Goal: Task Accomplishment & Management: Use online tool/utility

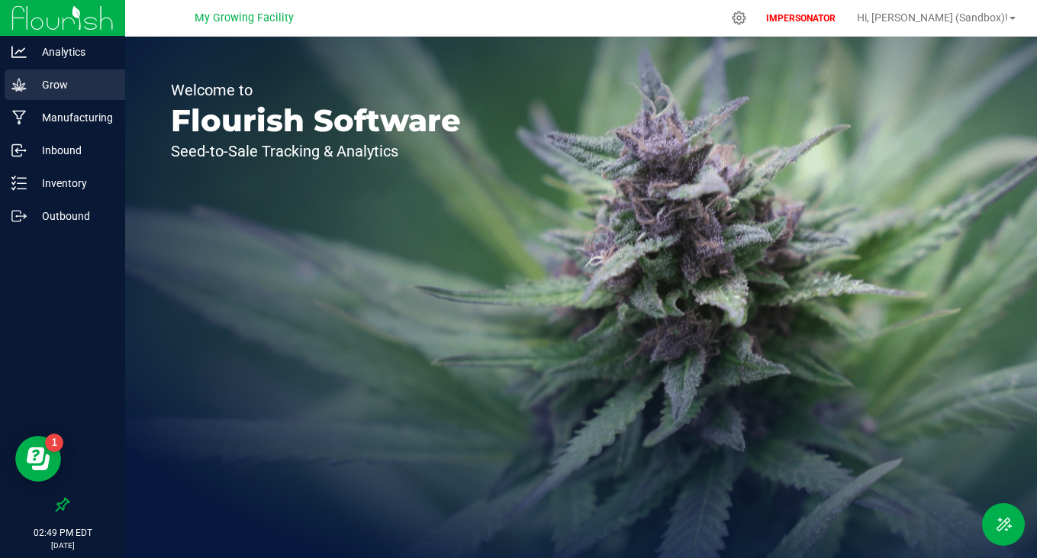
click at [68, 85] on p "Grow" at bounding box center [73, 85] width 92 height 18
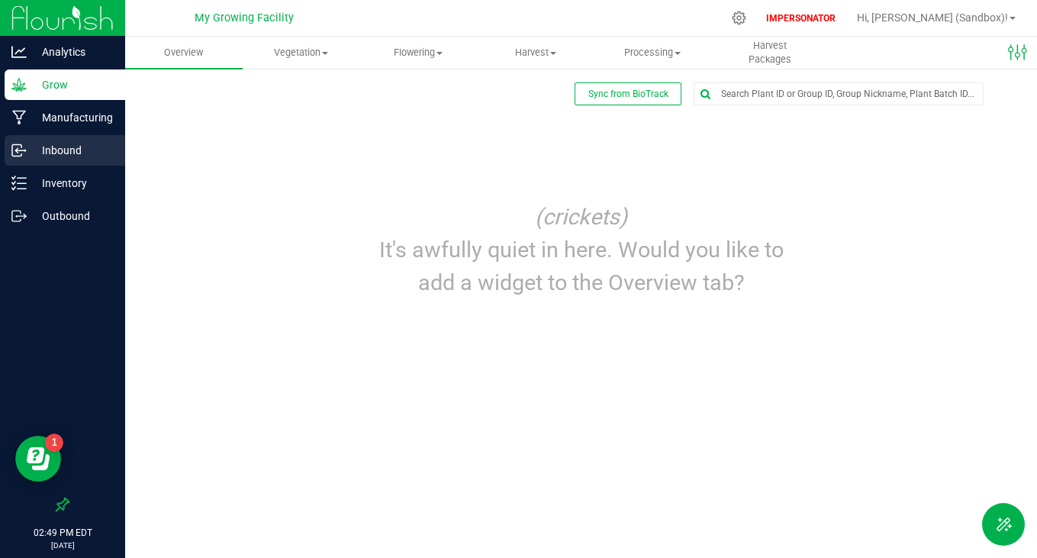
click at [53, 152] on p "Inbound" at bounding box center [73, 150] width 92 height 18
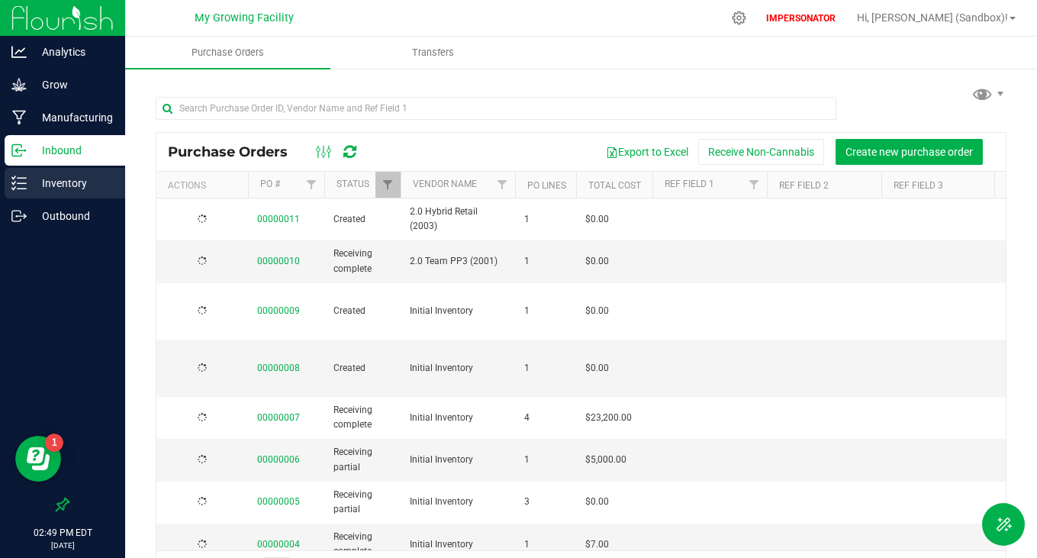
click at [69, 192] on div "Inventory" at bounding box center [65, 183] width 121 height 31
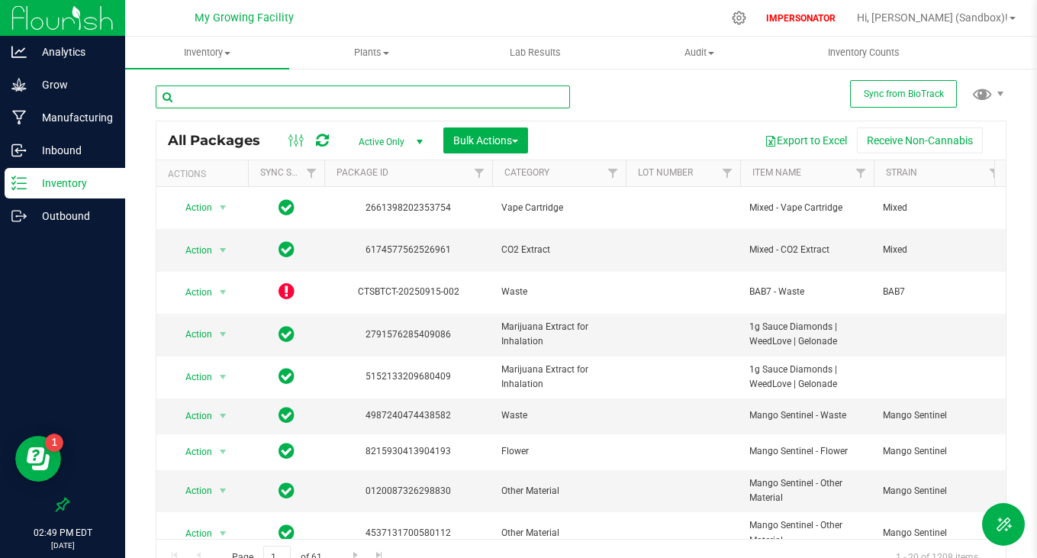
click at [365, 95] on input "text" at bounding box center [363, 96] width 414 height 23
type input "c"
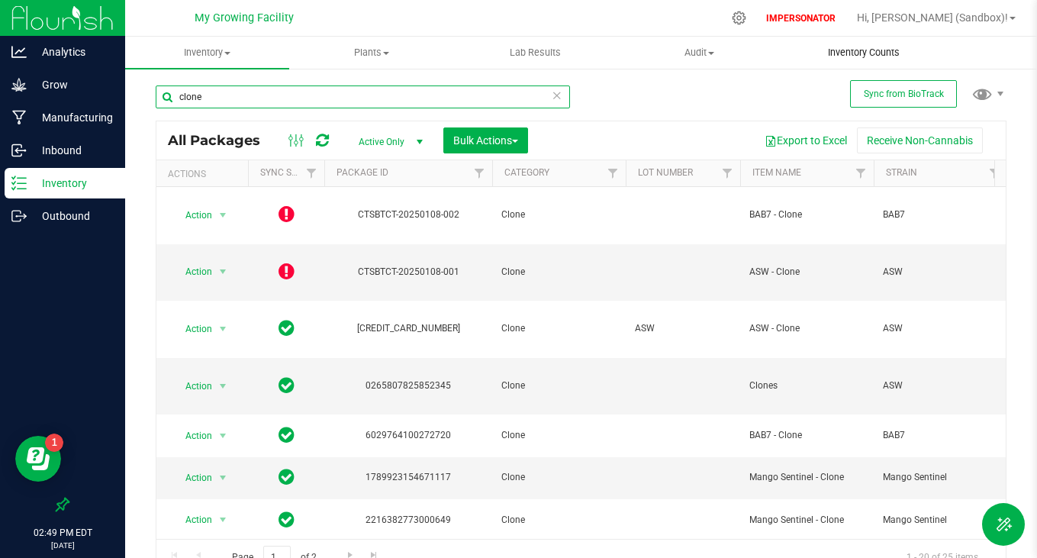
type input "clone"
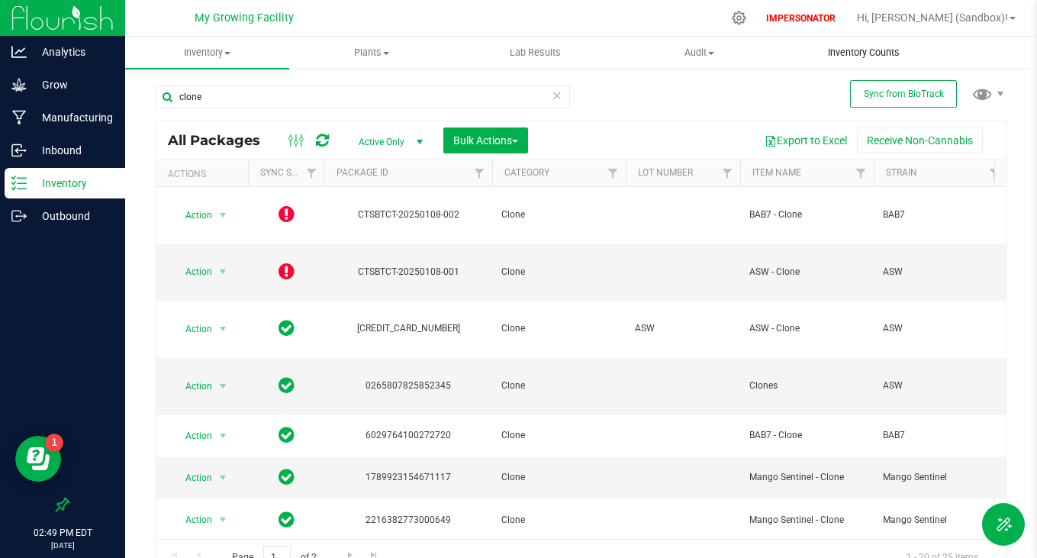
click at [873, 49] on span "Inventory Counts" at bounding box center [863, 53] width 113 height 14
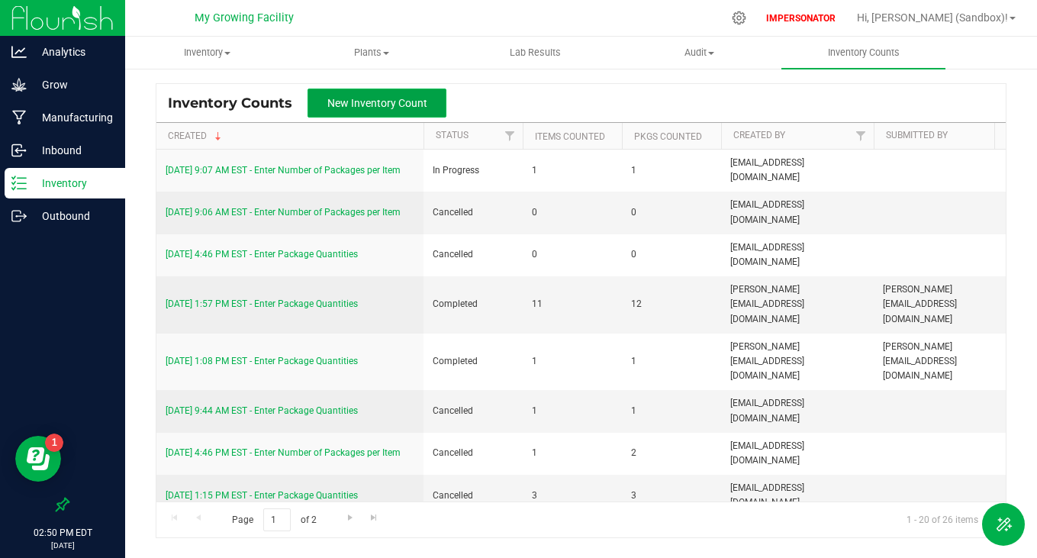
click at [395, 105] on span "New Inventory Count" at bounding box center [377, 103] width 100 height 12
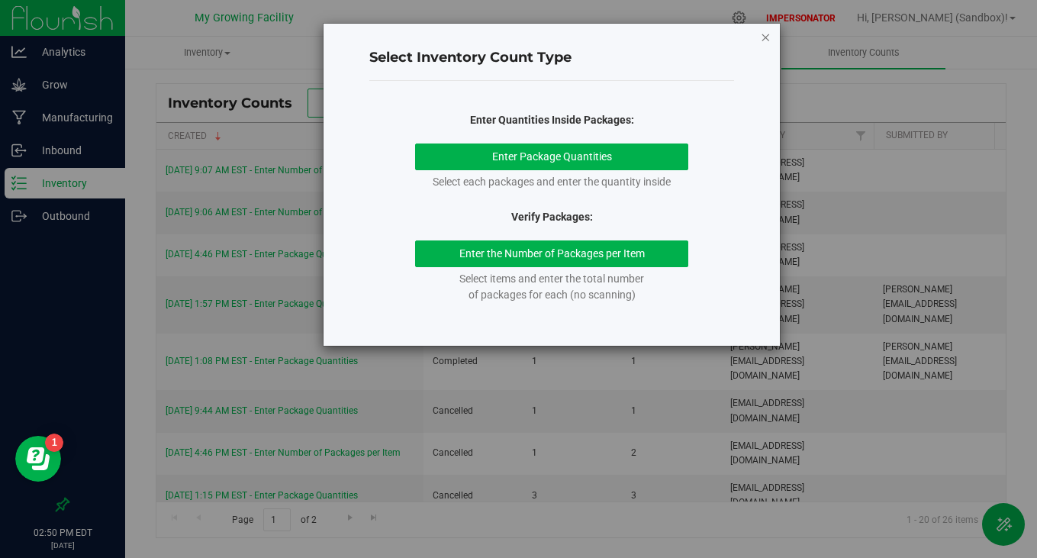
click at [765, 38] on icon "button" at bounding box center [765, 36] width 11 height 18
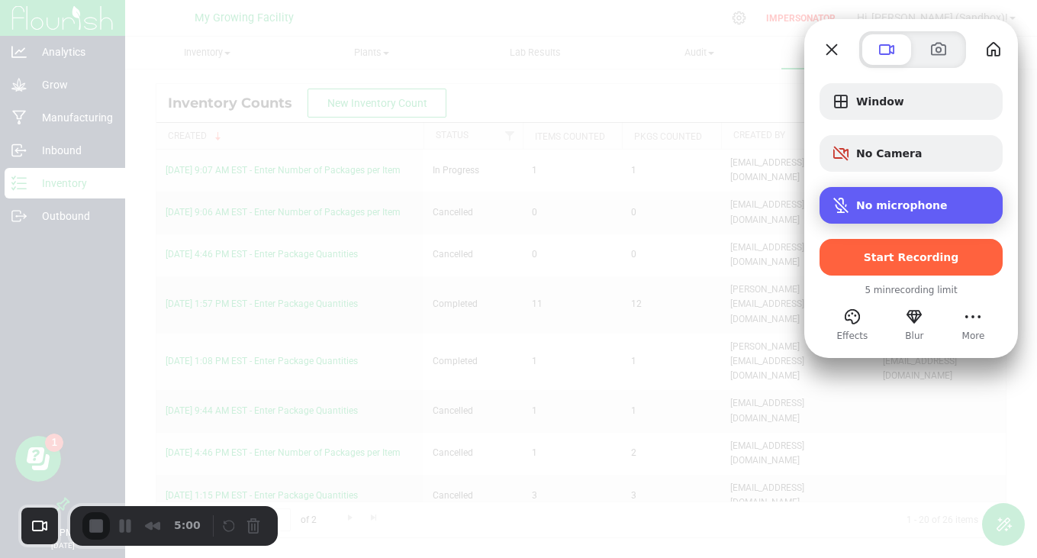
click at [881, 208] on span "No microphone" at bounding box center [902, 205] width 92 height 12
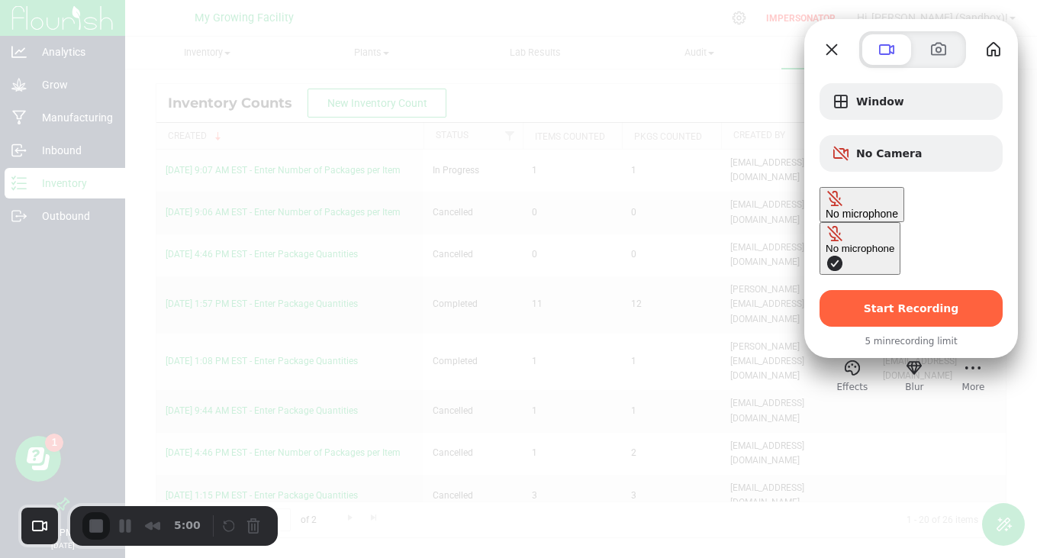
click at [826, 254] on span "Microphone options" at bounding box center [835, 263] width 18 height 18
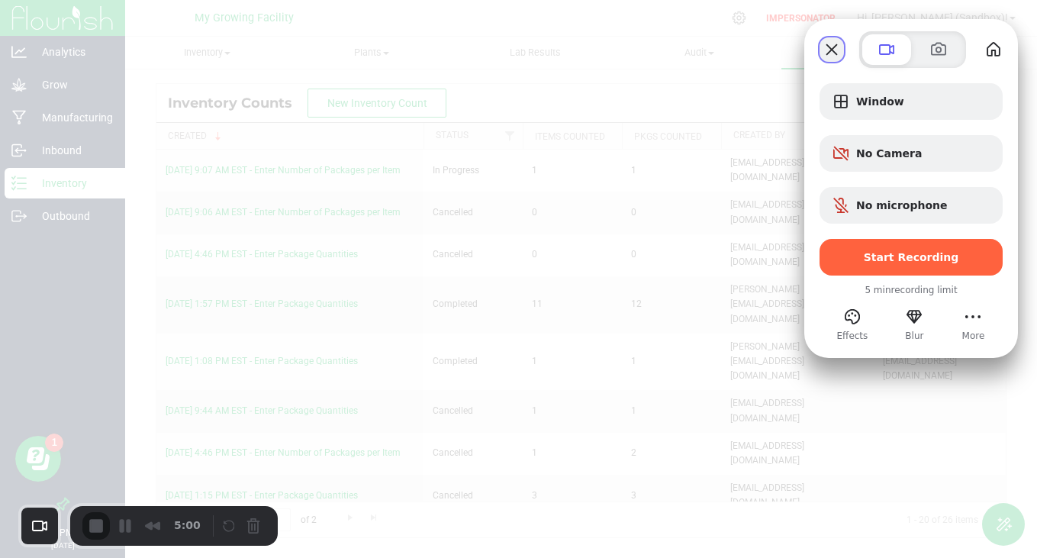
click at [839, 50] on button "Close" at bounding box center [832, 49] width 24 height 24
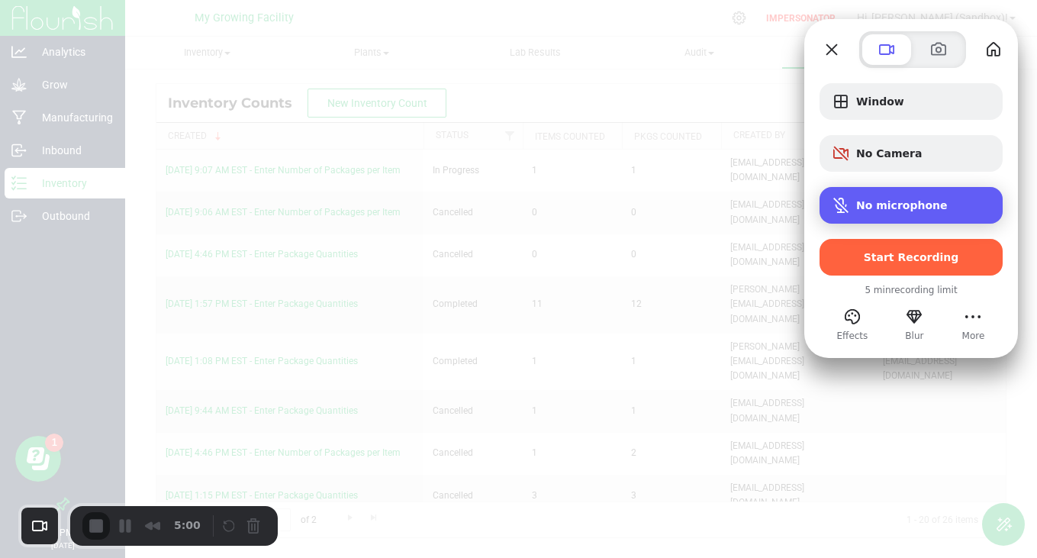
click at [884, 199] on span "No microphone" at bounding box center [902, 205] width 92 height 12
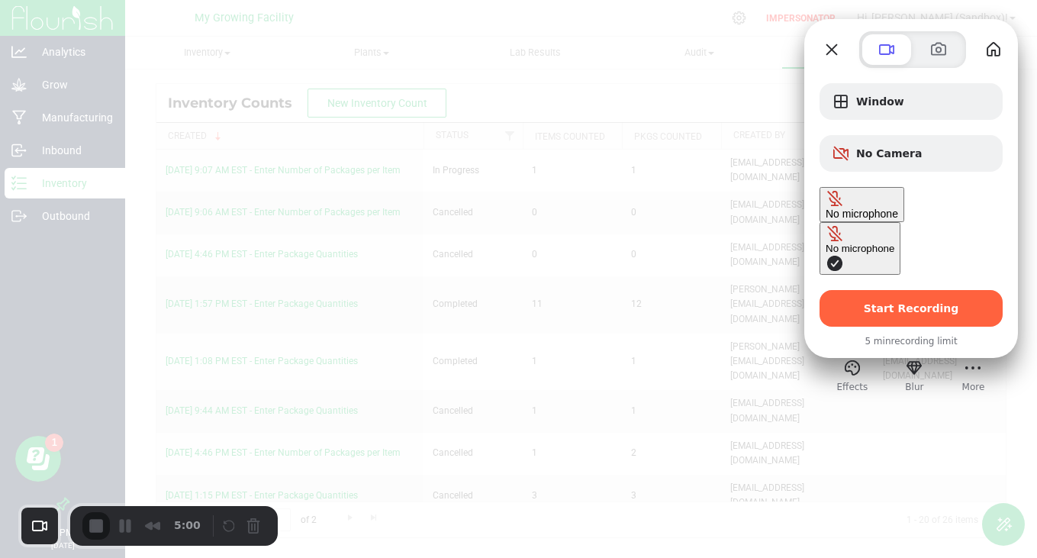
click at [826, 254] on span "Microphone options" at bounding box center [835, 263] width 18 height 18
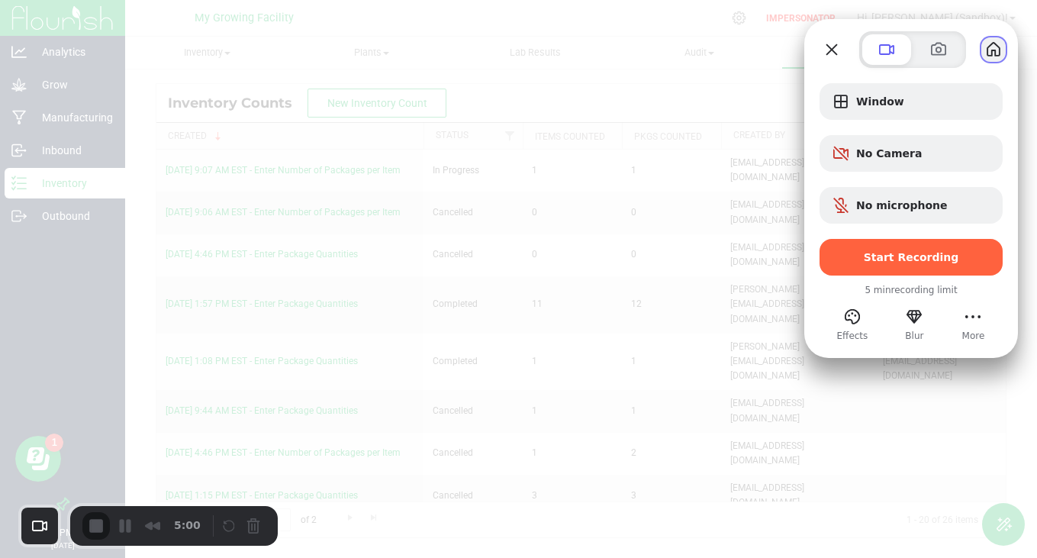
click at [990, 42] on button "My library" at bounding box center [993, 49] width 24 height 24
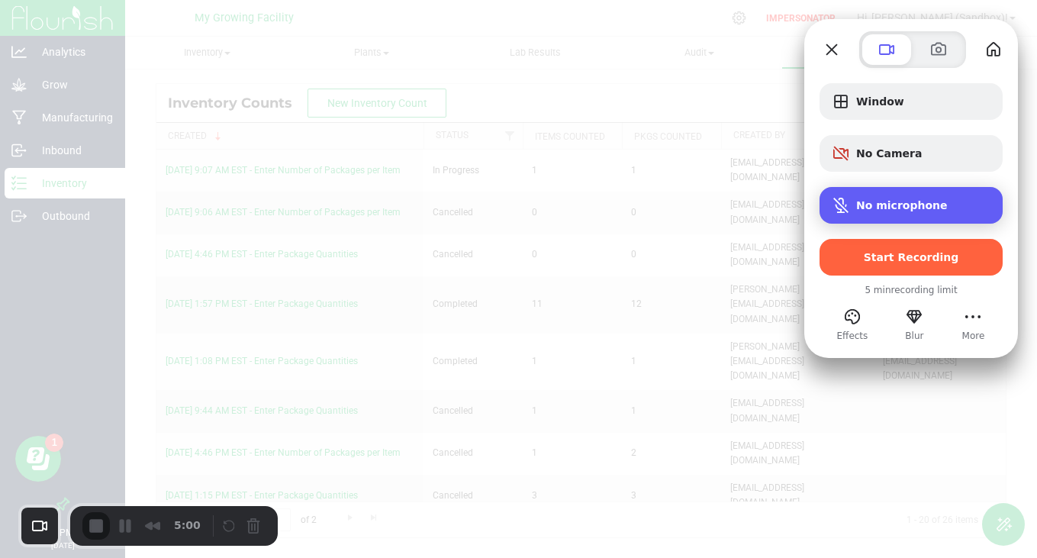
click at [908, 197] on div "No microphone" at bounding box center [911, 205] width 183 height 37
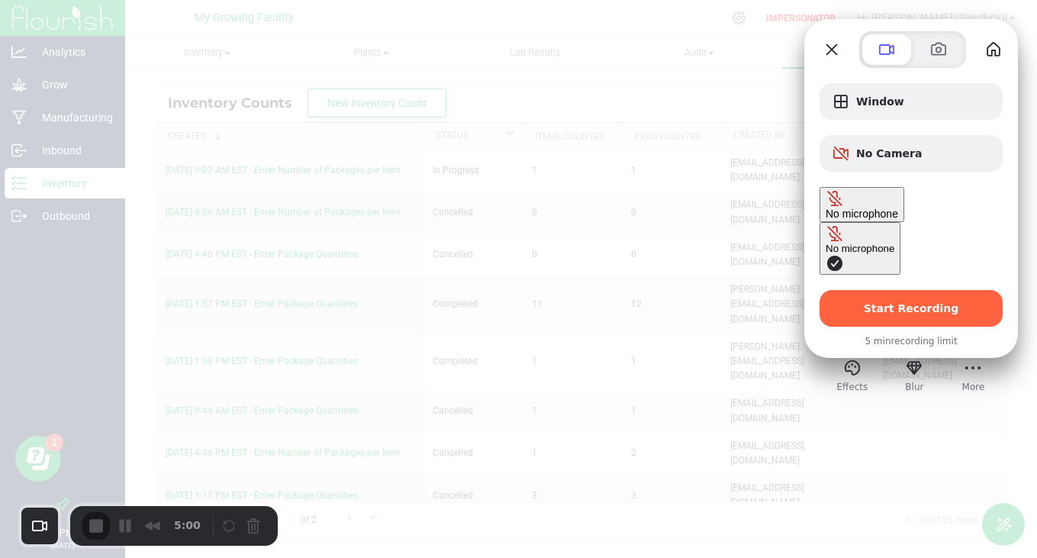
click at [826, 254] on span "Microphone options" at bounding box center [835, 263] width 18 height 18
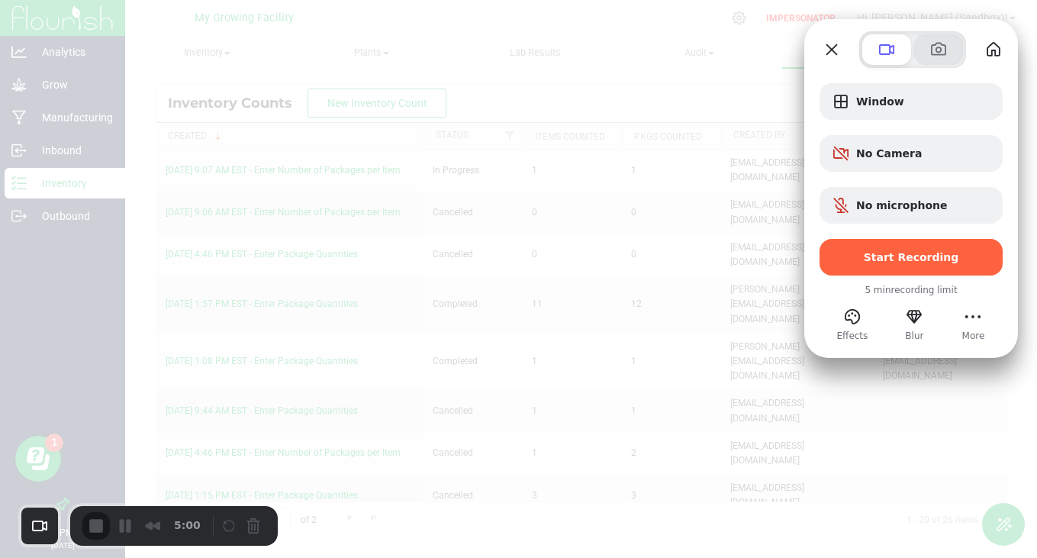
click at [938, 49] on span at bounding box center [939, 49] width 18 height 18
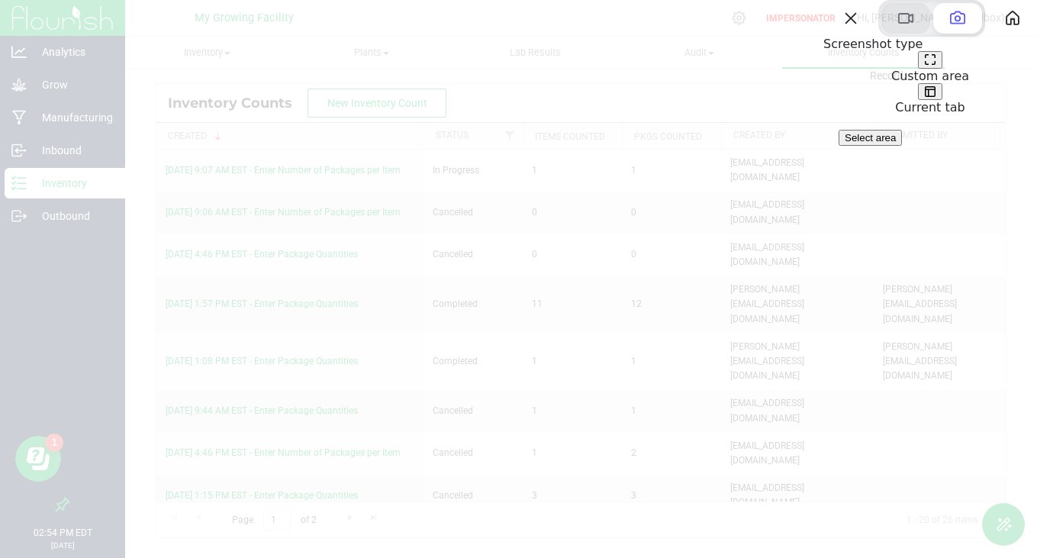
click at [897, 27] on span at bounding box center [906, 18] width 18 height 18
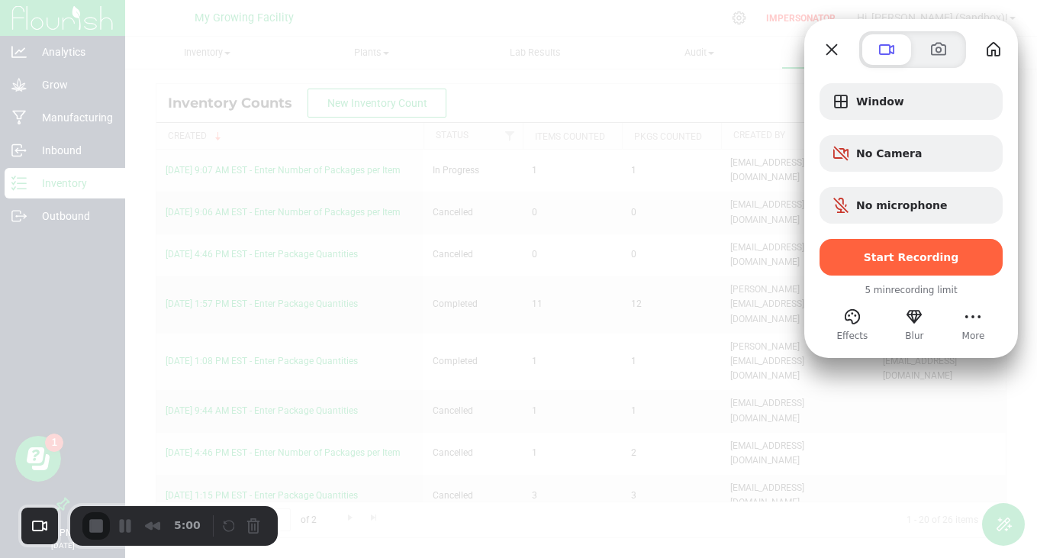
click at [1007, 311] on div "Window No Camera No microphone Start Recording 5 min recording limit Effects Bl…" at bounding box center [911, 205] width 214 height 275
click at [975, 317] on button "More" at bounding box center [973, 317] width 24 height 24
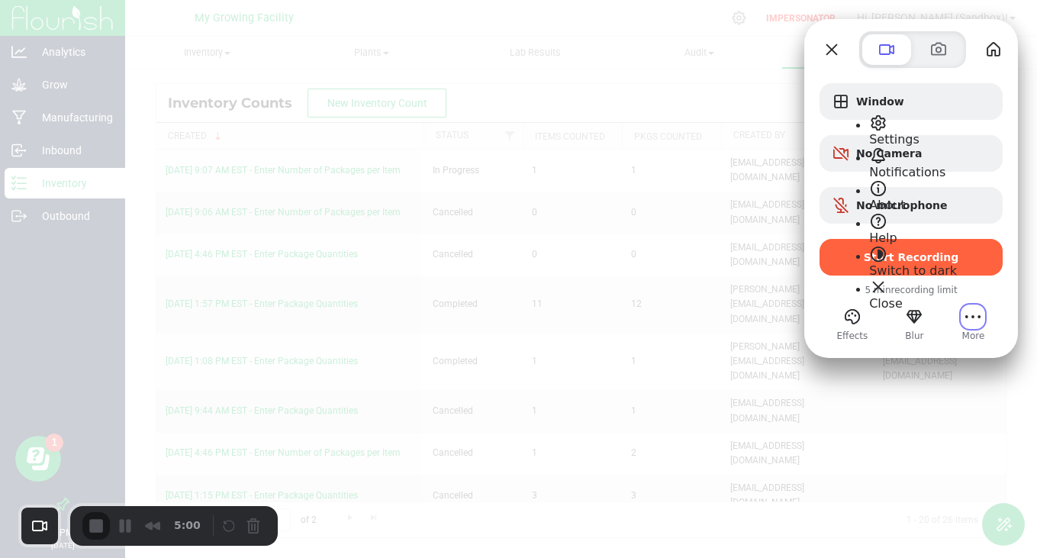
click at [897, 132] on span "Settings" at bounding box center [894, 139] width 50 height 15
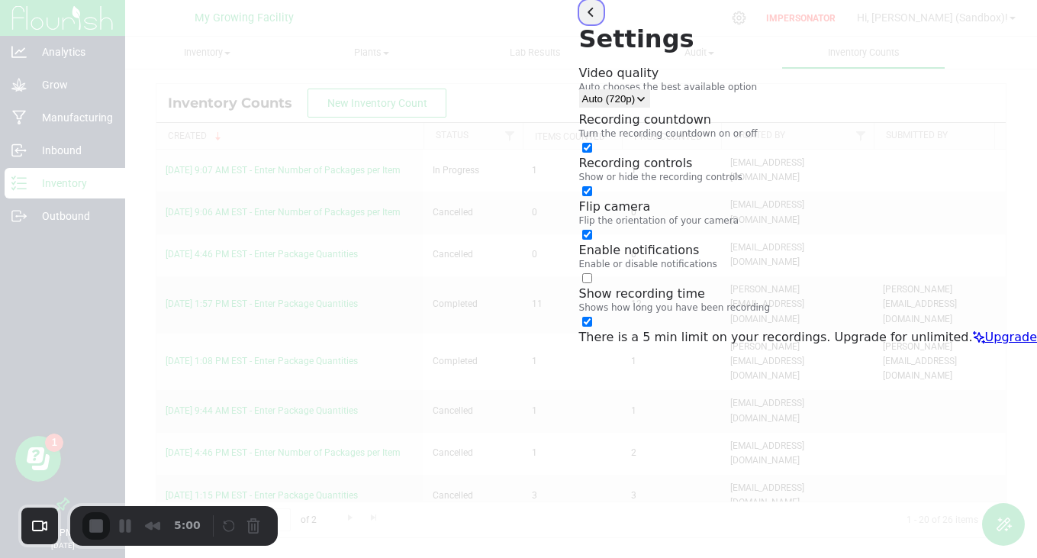
click at [604, 24] on button "back" at bounding box center [591, 12] width 24 height 24
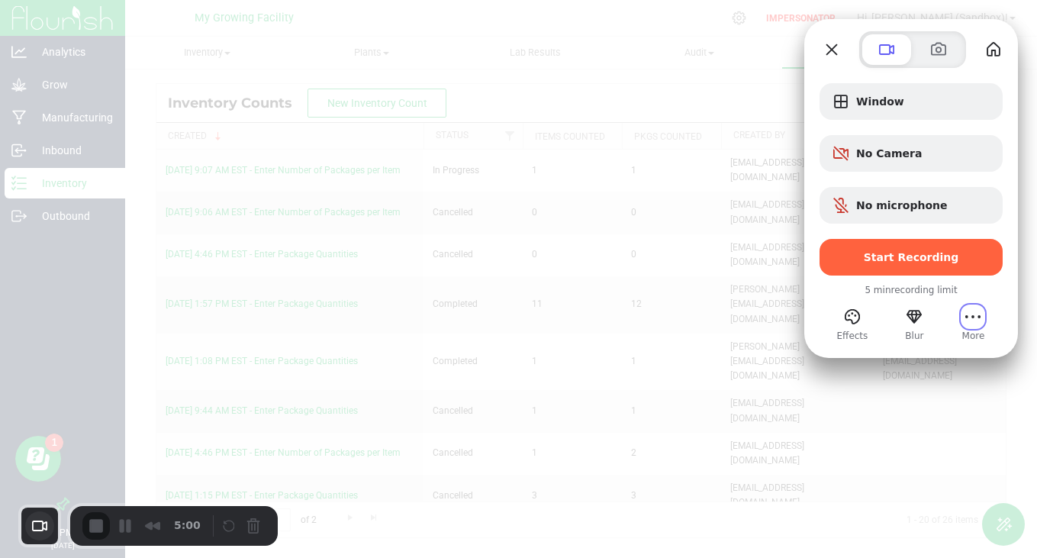
click at [37, 524] on button "Choose camera" at bounding box center [39, 525] width 29 height 29
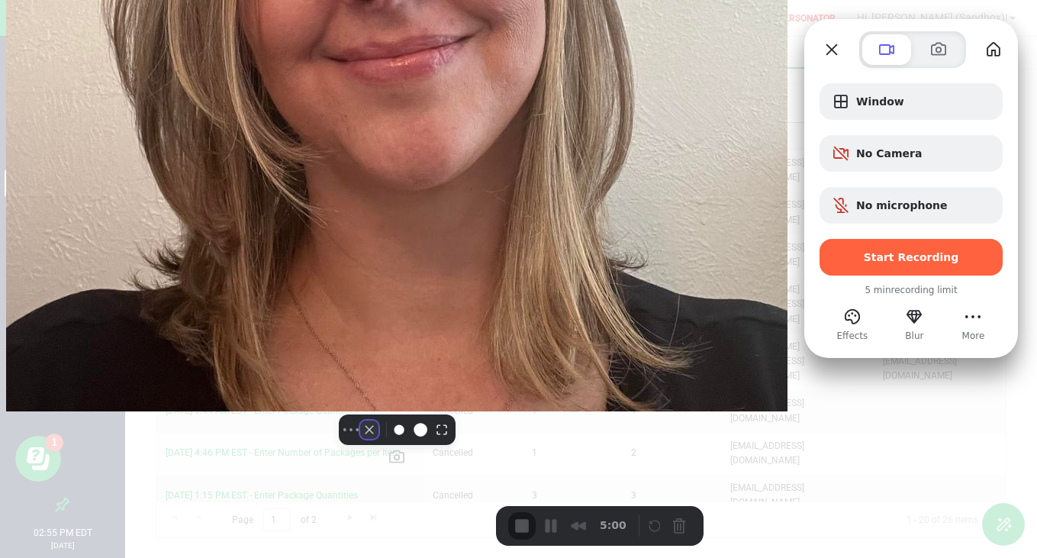
click at [360, 439] on button "Camera off" at bounding box center [369, 430] width 18 height 18
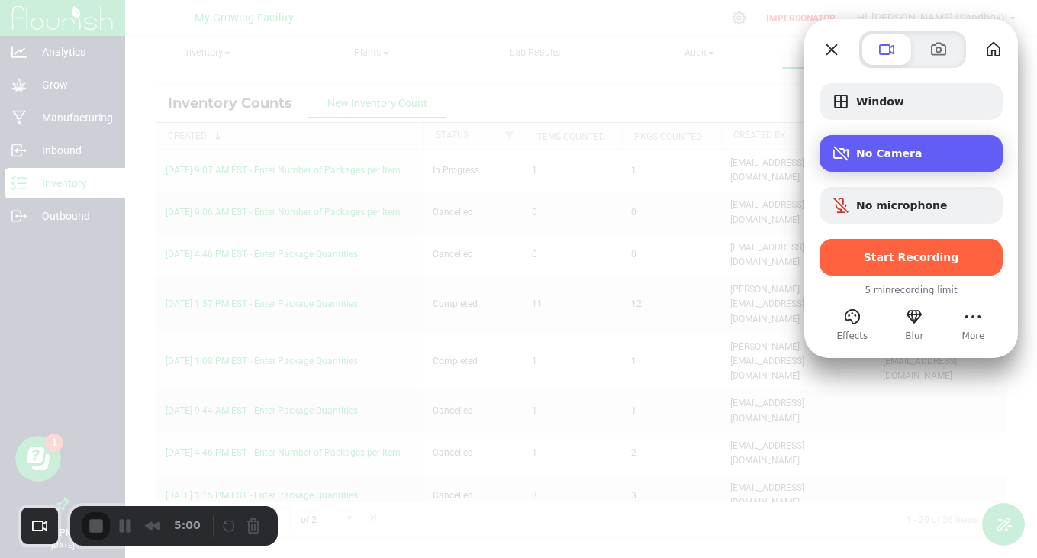
click at [897, 145] on div "No Camera" at bounding box center [911, 153] width 183 height 37
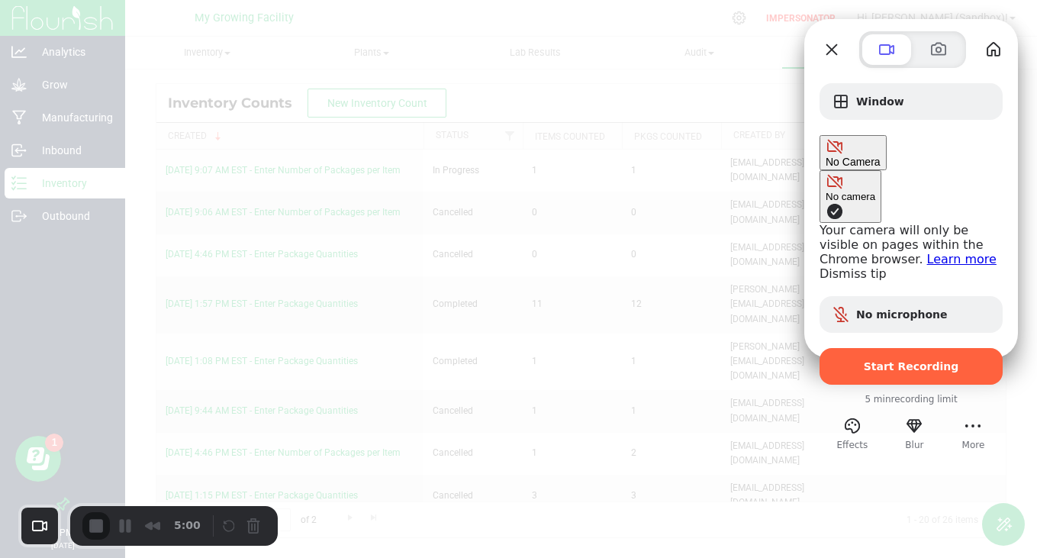
click at [826, 202] on span "Camera options" at bounding box center [835, 211] width 18 height 18
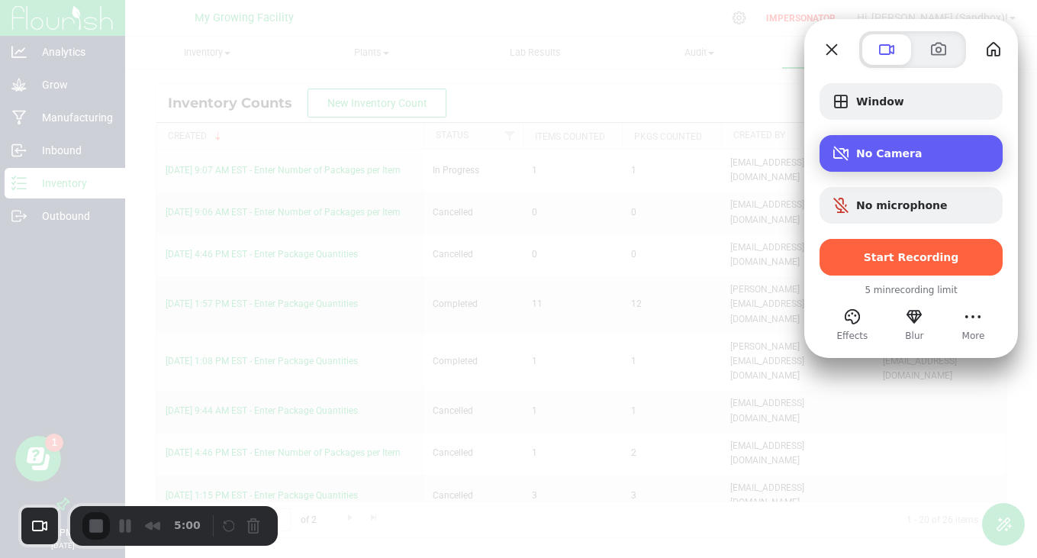
click at [894, 150] on span "No Camera" at bounding box center [923, 153] width 134 height 12
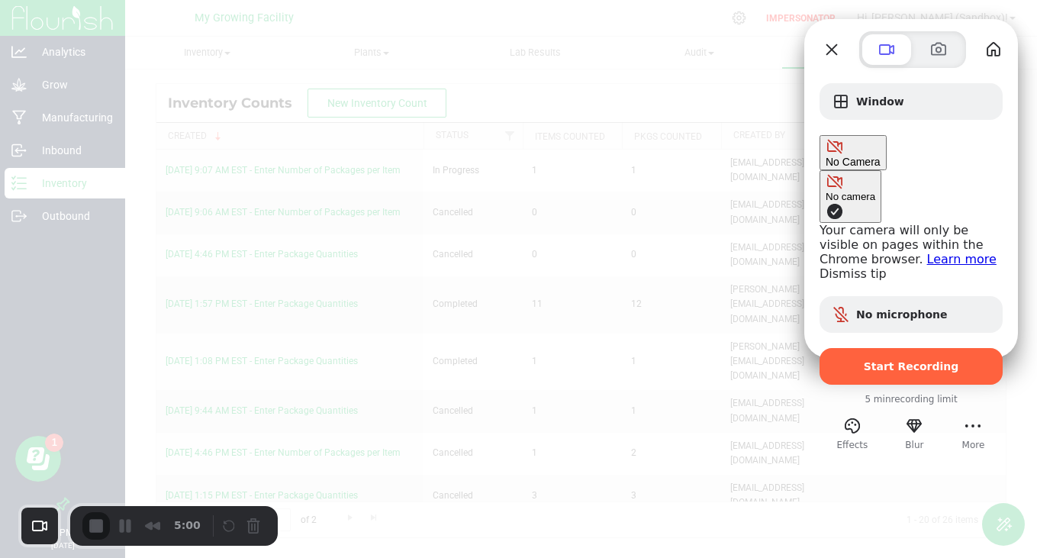
click at [820, 266] on link "Dismiss tip" at bounding box center [853, 273] width 67 height 15
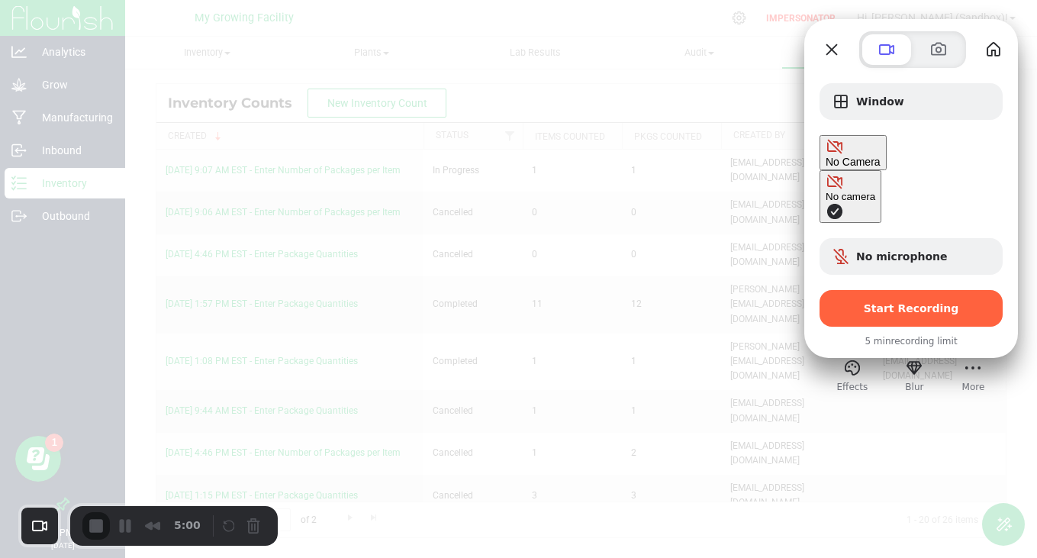
click at [826, 202] on span "Camera options" at bounding box center [835, 211] width 18 height 18
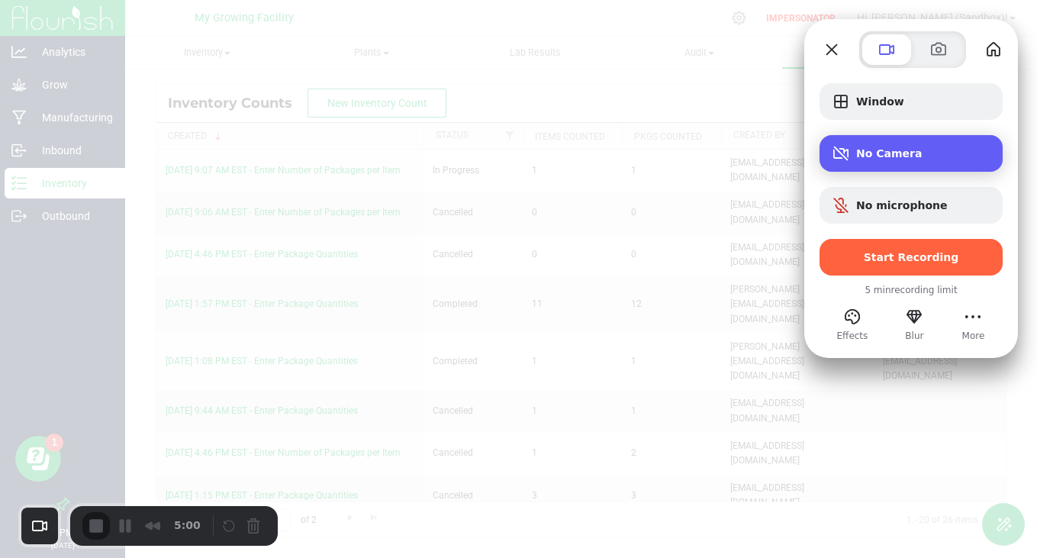
click at [893, 153] on span "No Camera" at bounding box center [923, 153] width 134 height 12
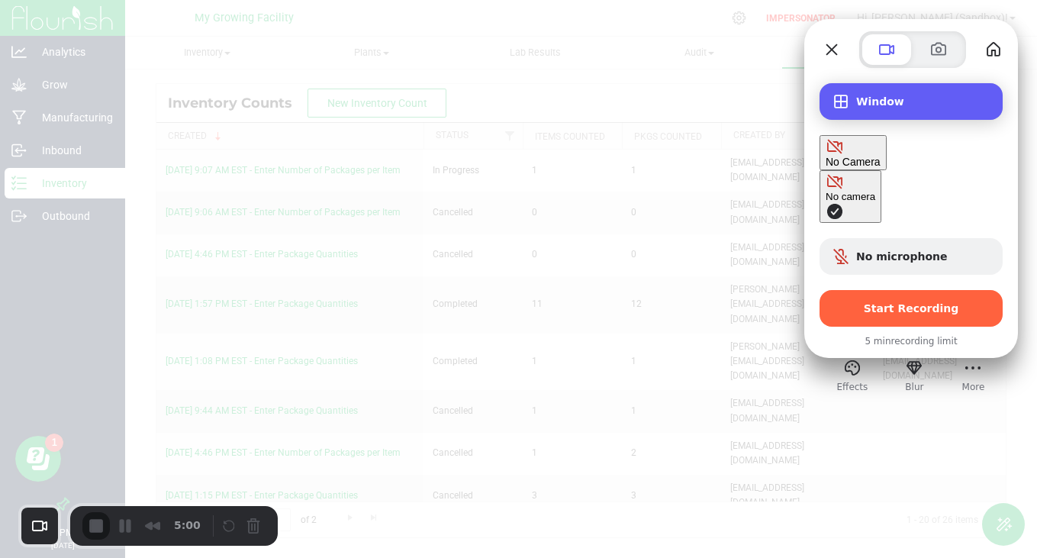
click at [892, 97] on span "Window" at bounding box center [923, 101] width 134 height 12
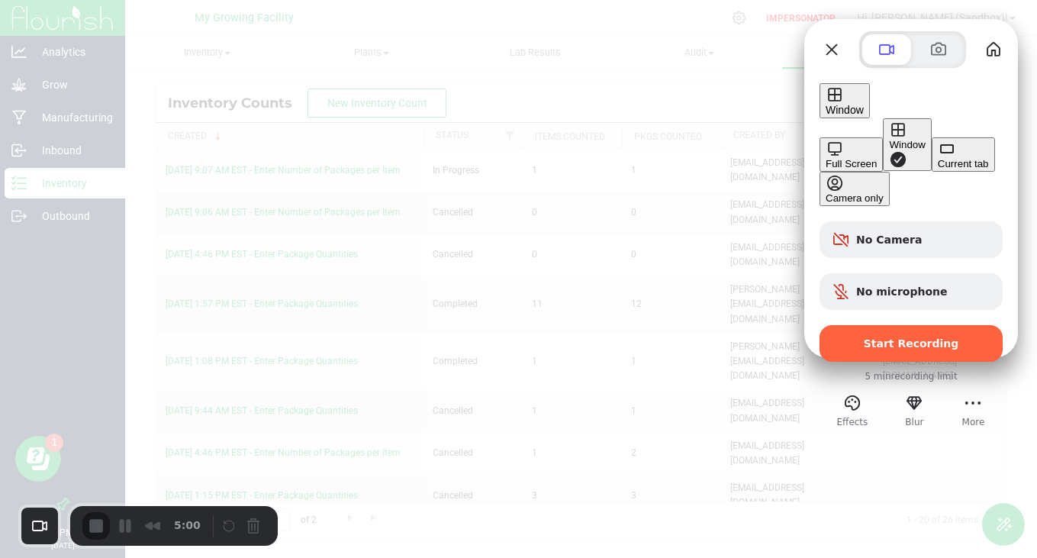
click at [826, 158] on div "Full Screen" at bounding box center [851, 163] width 51 height 11
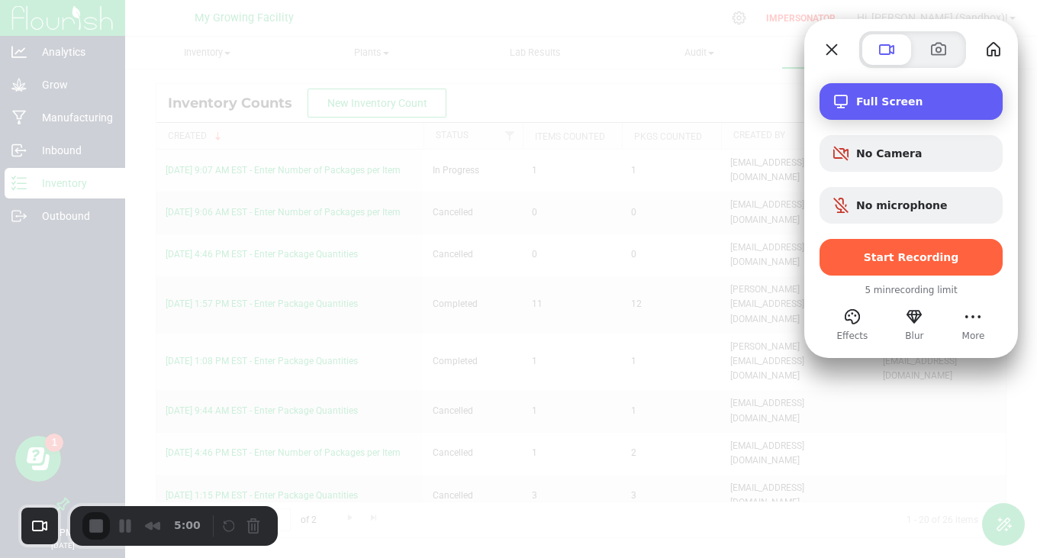
click at [866, 105] on span "Full Screen" at bounding box center [923, 101] width 134 height 12
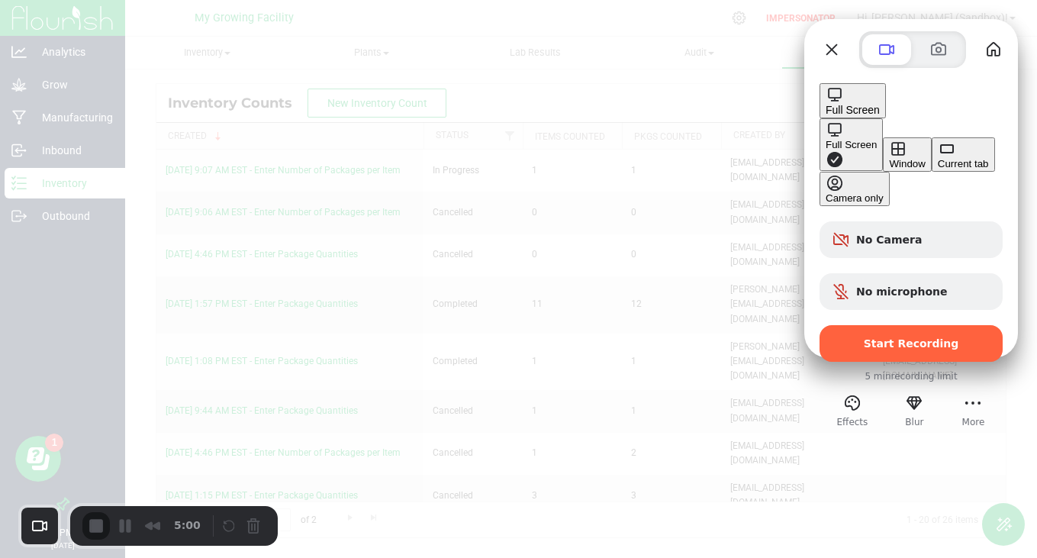
click at [826, 204] on div "Camera only" at bounding box center [855, 197] width 58 height 11
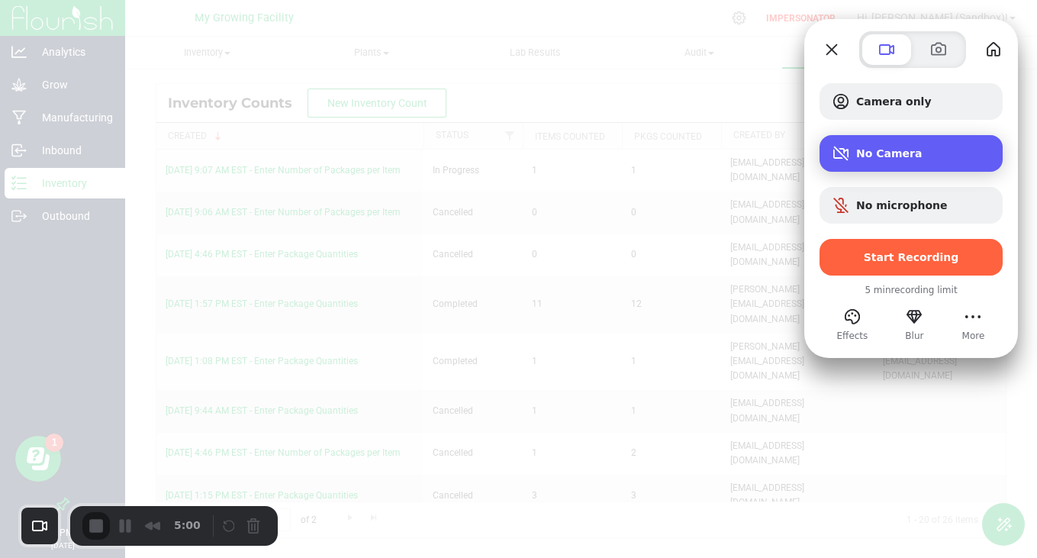
click at [879, 143] on div "No Camera" at bounding box center [911, 153] width 183 height 37
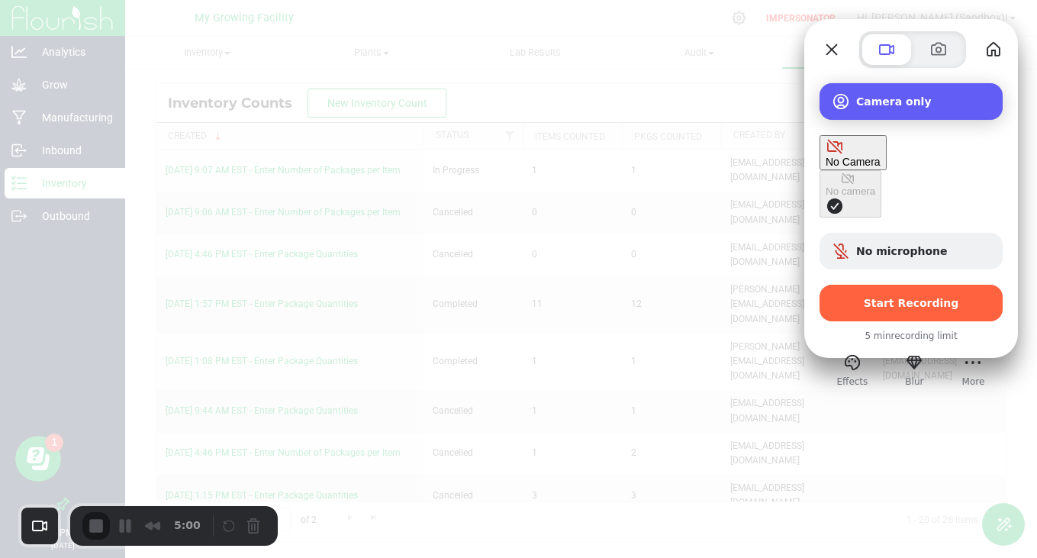
click at [878, 84] on div "Camera only" at bounding box center [911, 101] width 183 height 37
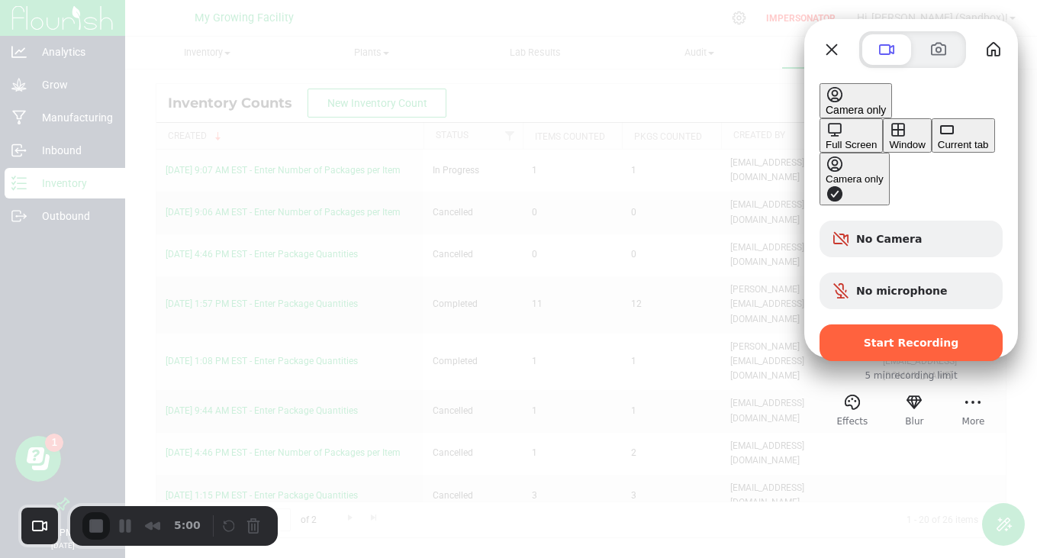
click at [826, 139] on div "Full Screen" at bounding box center [851, 144] width 51 height 11
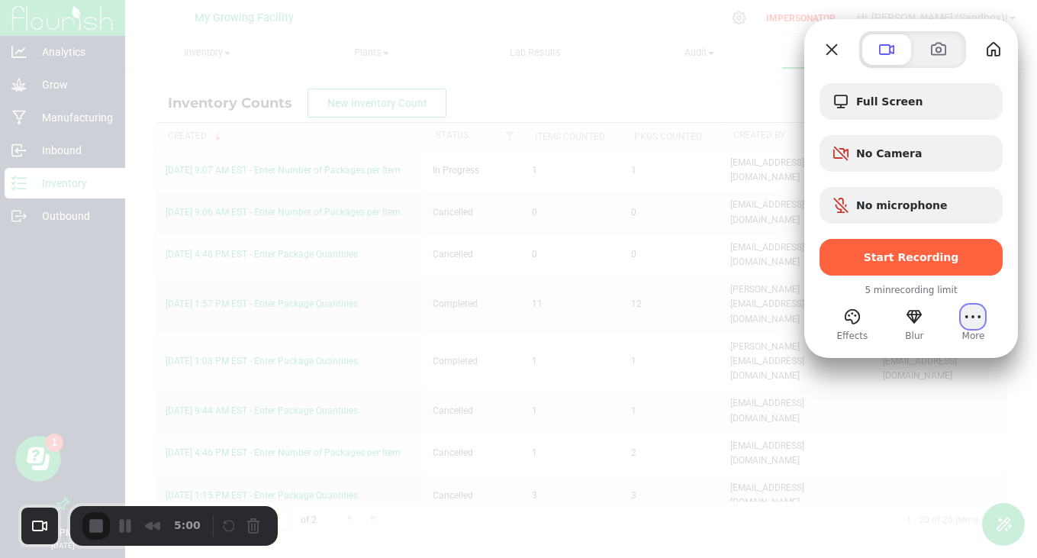
click at [975, 320] on button "More" at bounding box center [973, 317] width 24 height 24
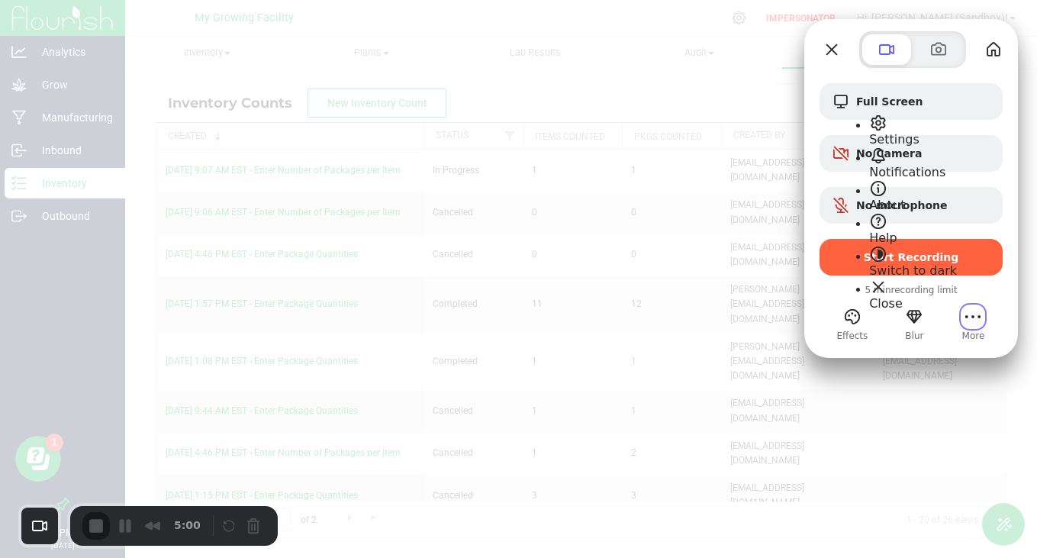
click at [895, 230] on span "Help" at bounding box center [882, 237] width 27 height 15
